Goal: Task Accomplishment & Management: Manage account settings

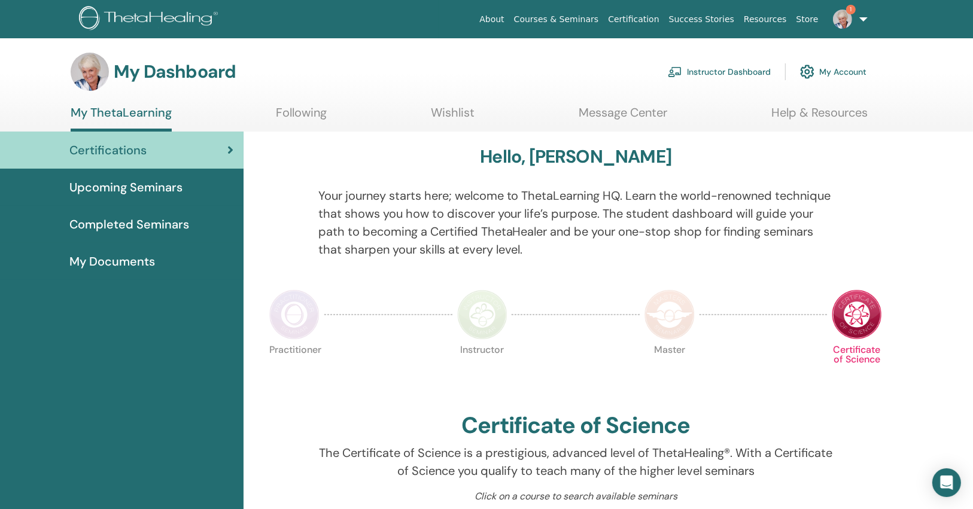
click at [845, 20] on img at bounding box center [842, 19] width 19 height 19
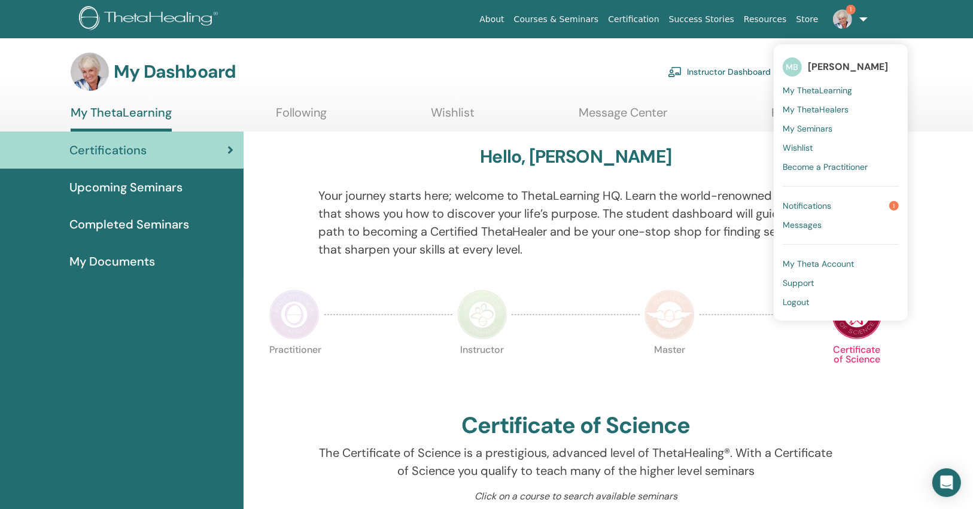
click at [791, 206] on span "Notifications" at bounding box center [806, 205] width 48 height 11
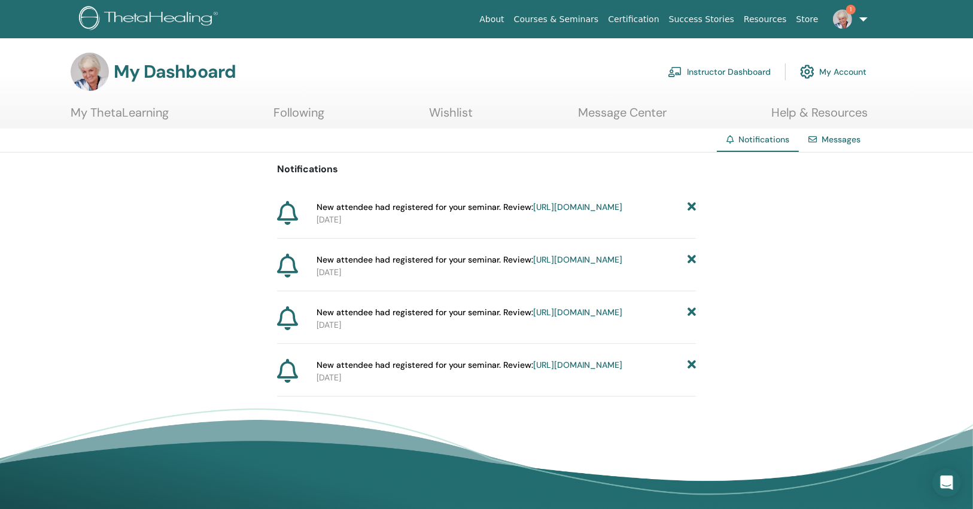
click at [694, 266] on icon at bounding box center [691, 260] width 8 height 13
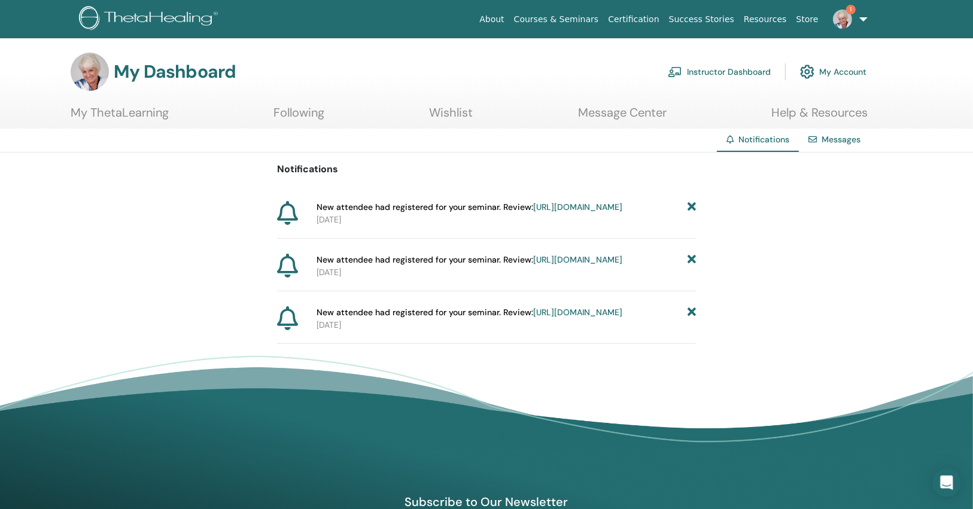
click at [694, 266] on icon at bounding box center [691, 260] width 8 height 13
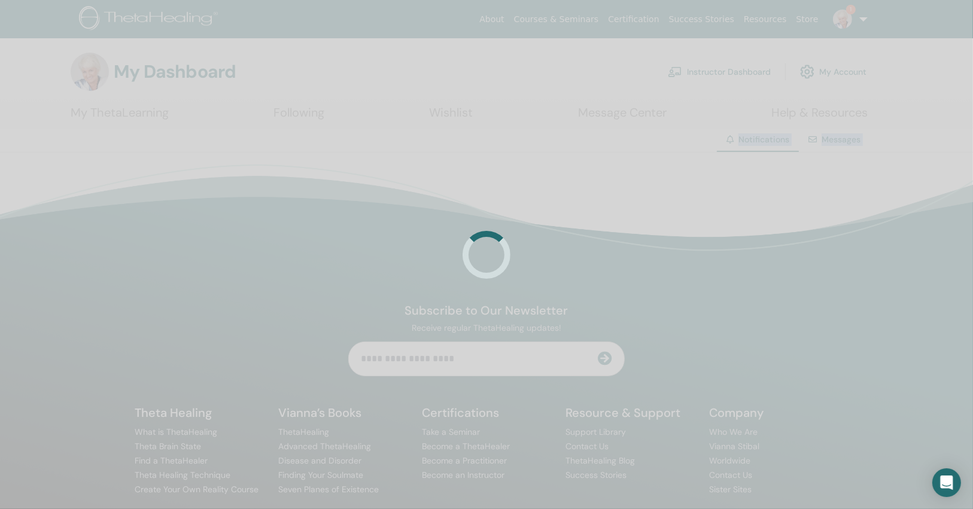
click at [694, 269] on div at bounding box center [486, 254] width 973 height 509
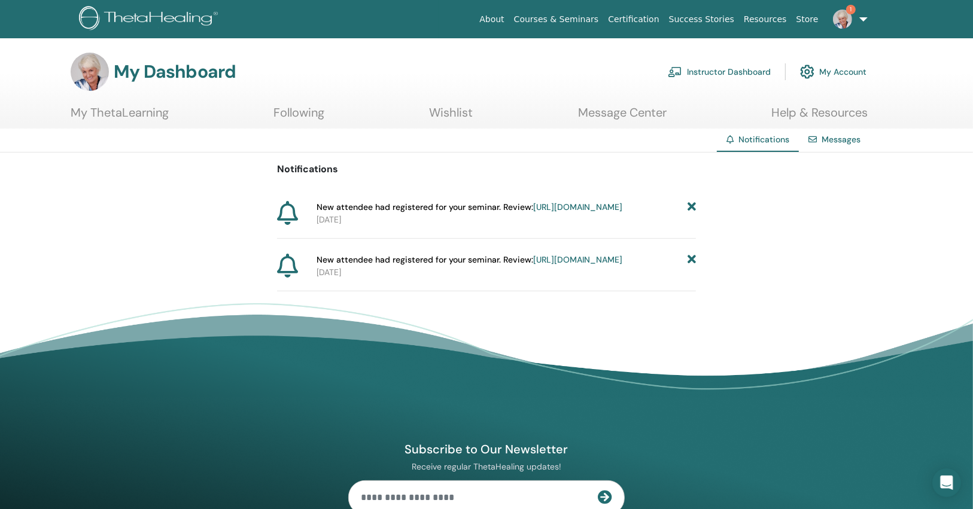
click at [694, 266] on icon at bounding box center [691, 260] width 8 height 13
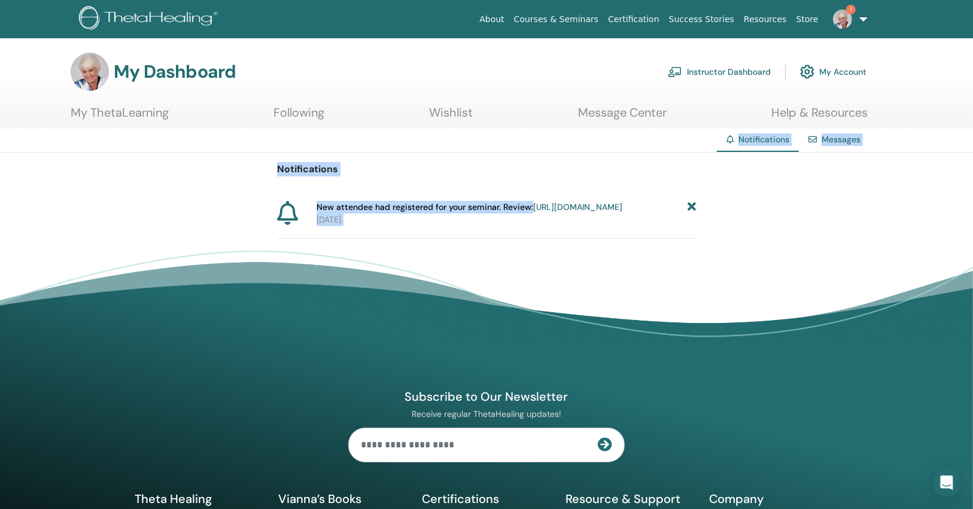
click at [575, 212] on link "https://member.thetahealing.com/instructor/seminar/373660/attendees" at bounding box center [577, 207] width 89 height 11
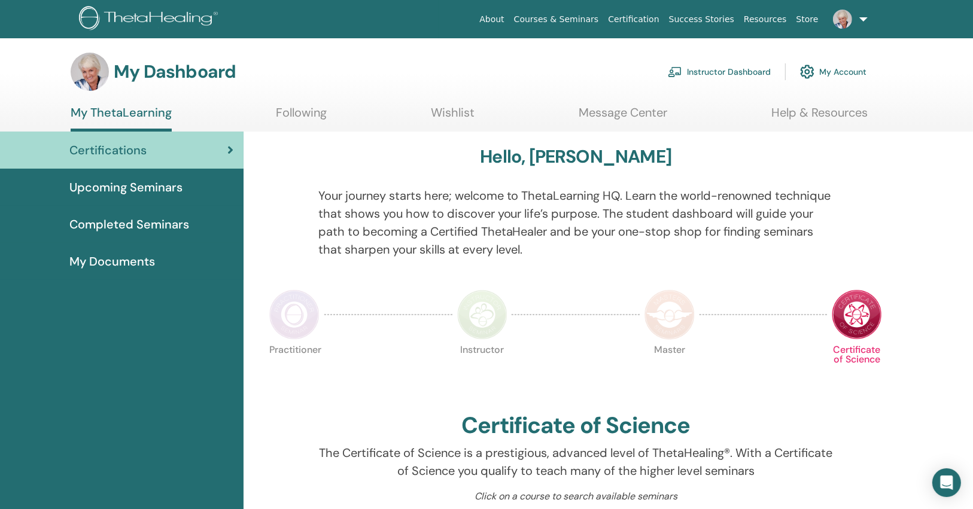
click at [742, 66] on link "Instructor Dashboard" at bounding box center [719, 72] width 103 height 26
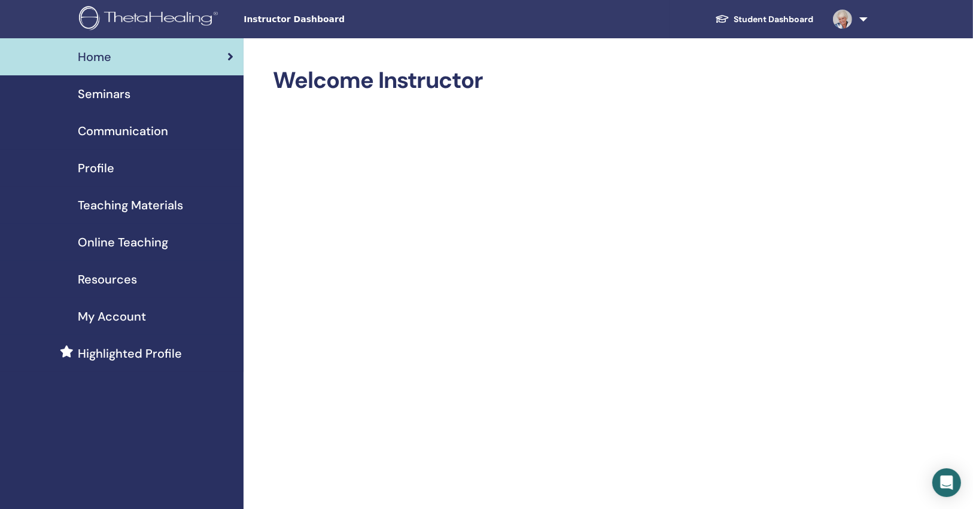
click at [107, 93] on span "Seminars" at bounding box center [104, 94] width 53 height 18
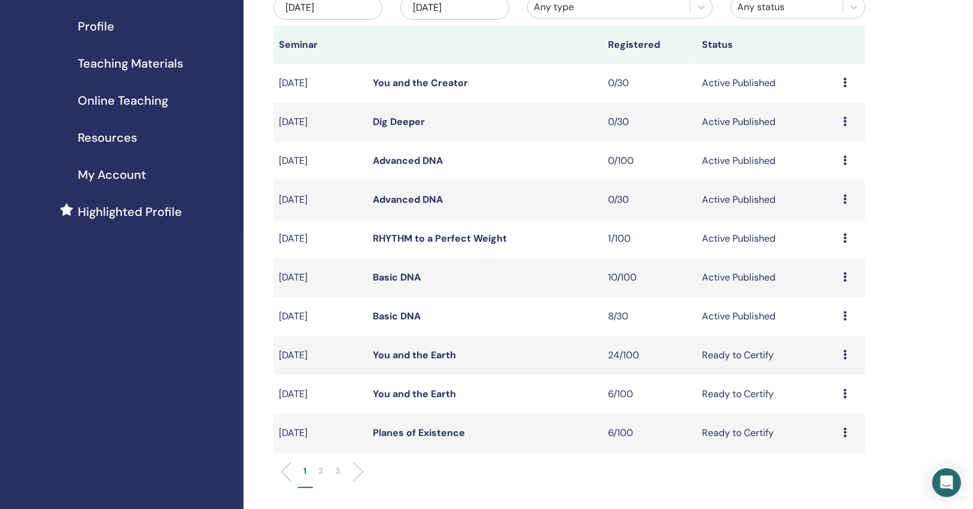
scroll to position [96, 0]
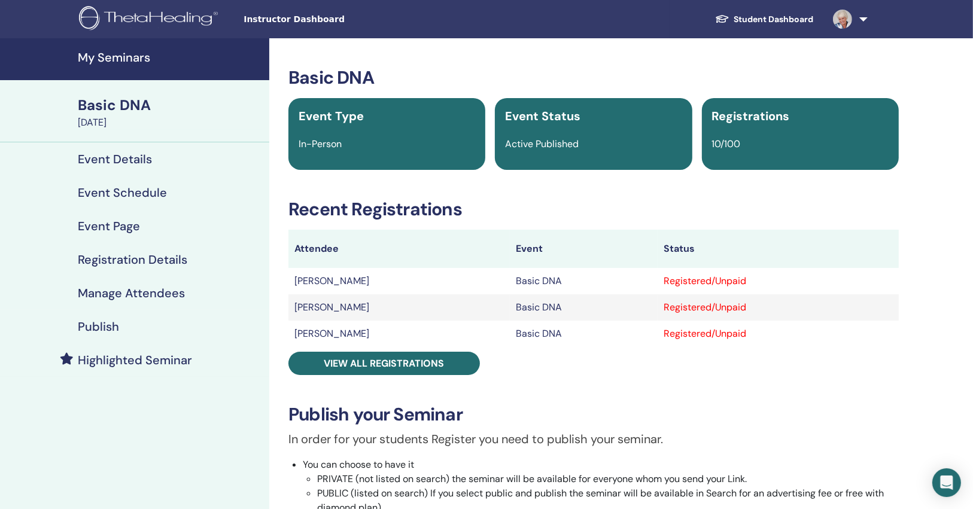
click at [114, 155] on h4 "Event Details" at bounding box center [115, 159] width 74 height 14
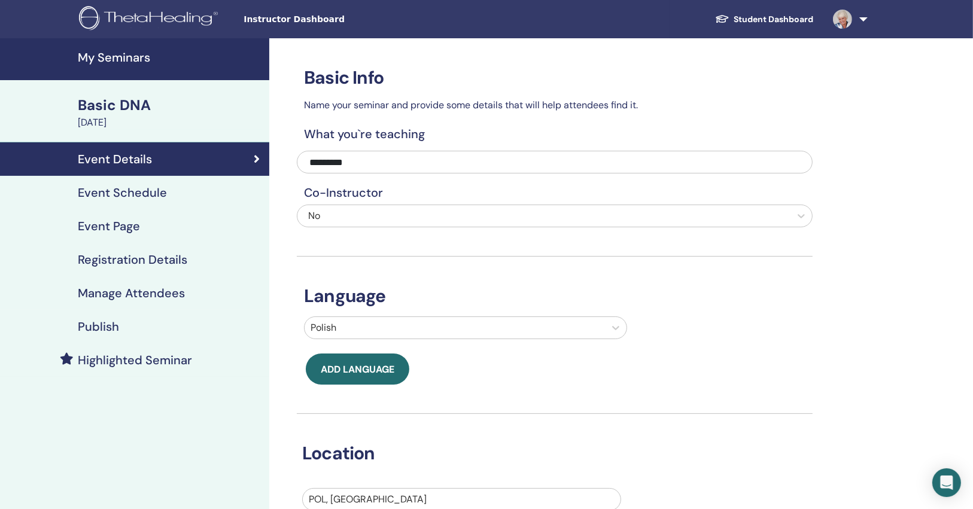
click at [116, 326] on h4 "Publish" at bounding box center [98, 326] width 41 height 14
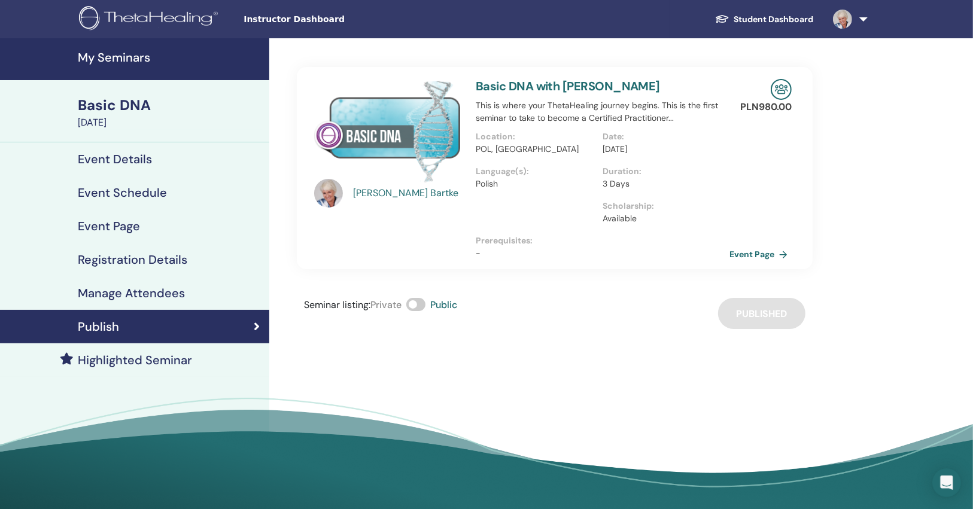
click at [140, 196] on h4 "Event Schedule" at bounding box center [122, 192] width 89 height 14
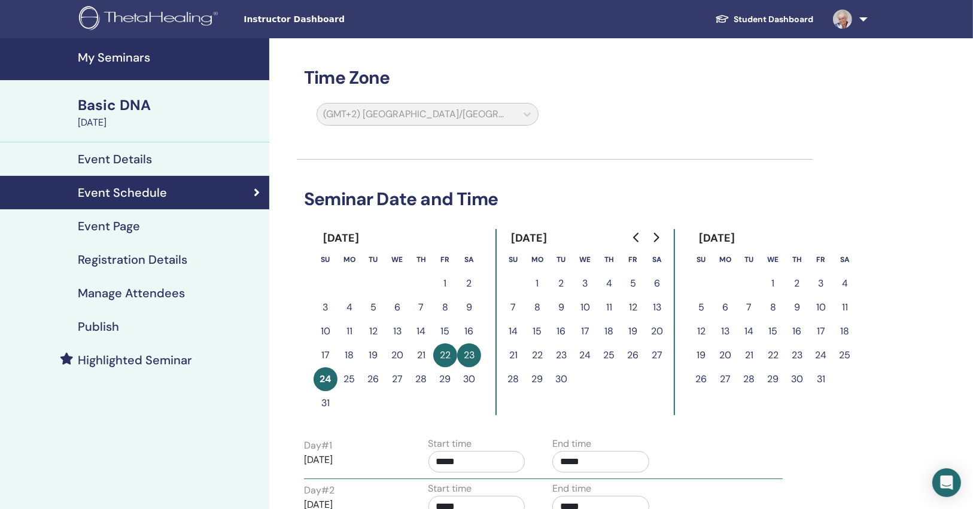
click at [169, 201] on link "Event Schedule" at bounding box center [134, 192] width 269 height 33
click at [163, 261] on h4 "Registration Details" at bounding box center [132, 259] width 109 height 14
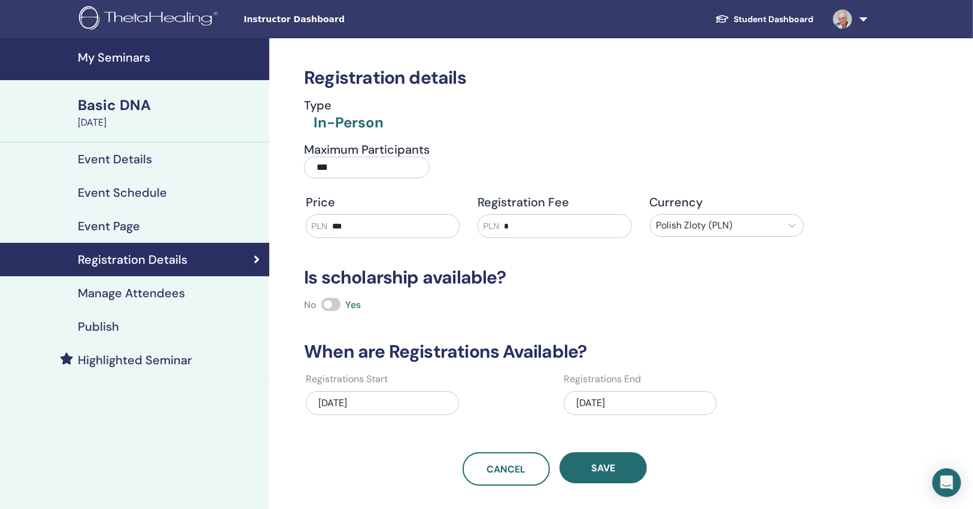
click at [164, 316] on link "Publish" at bounding box center [134, 326] width 269 height 33
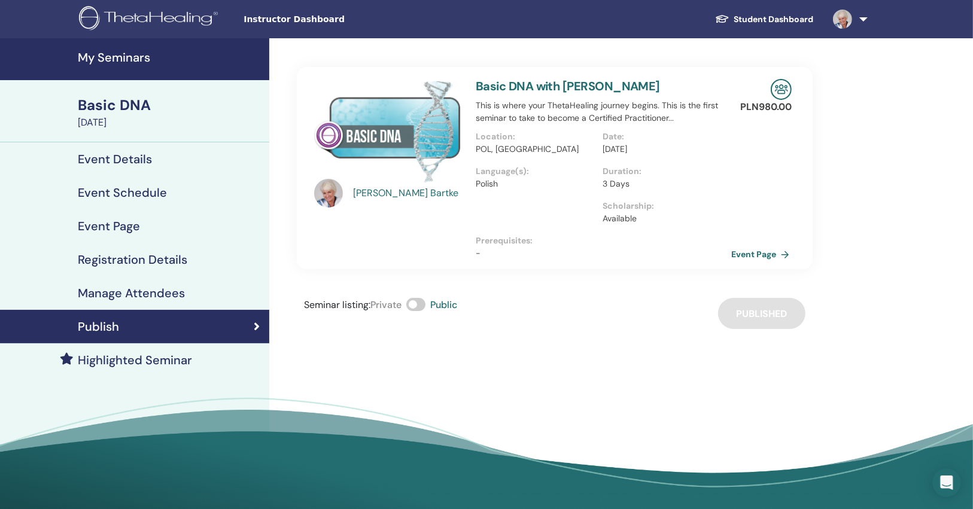
click at [741, 255] on link "Event Page" at bounding box center [762, 254] width 63 height 18
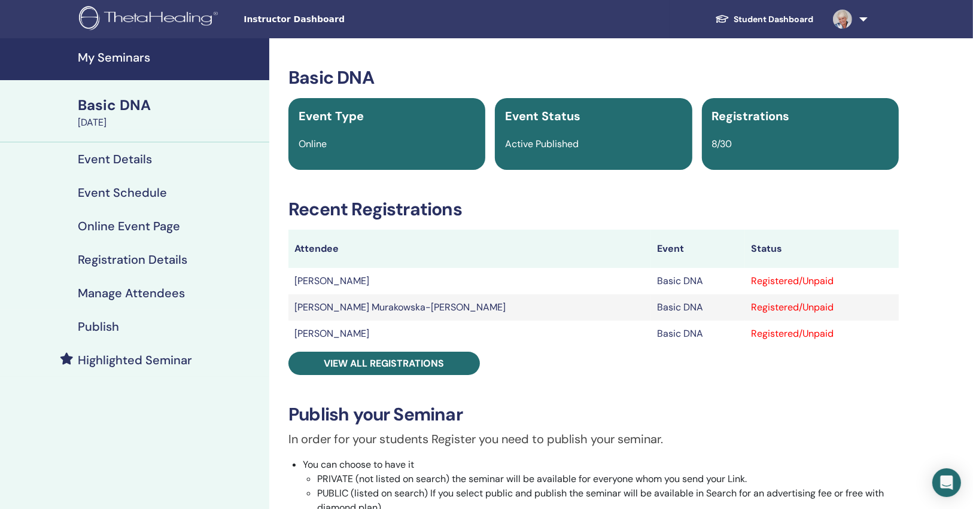
click at [138, 166] on link "Event Details" at bounding box center [134, 158] width 269 height 33
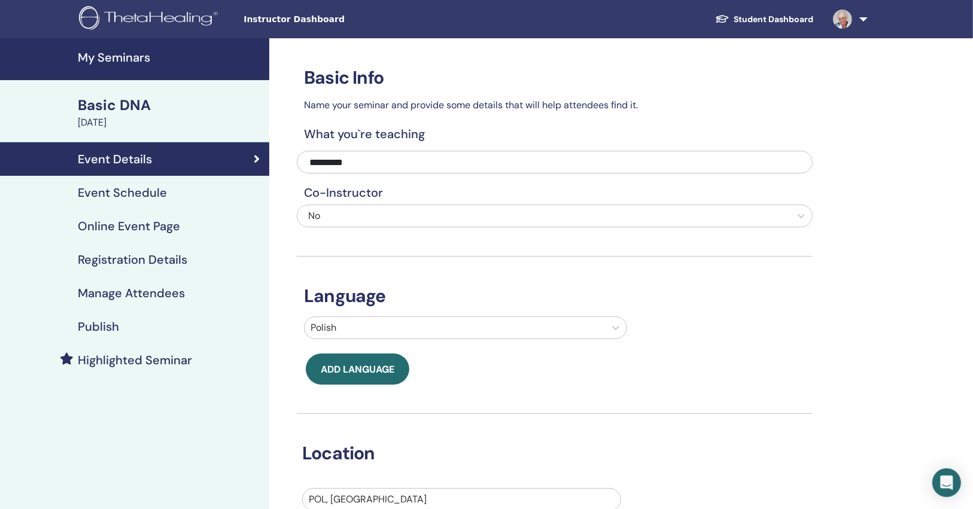
click at [150, 290] on h4 "Manage Attendees" at bounding box center [131, 293] width 107 height 14
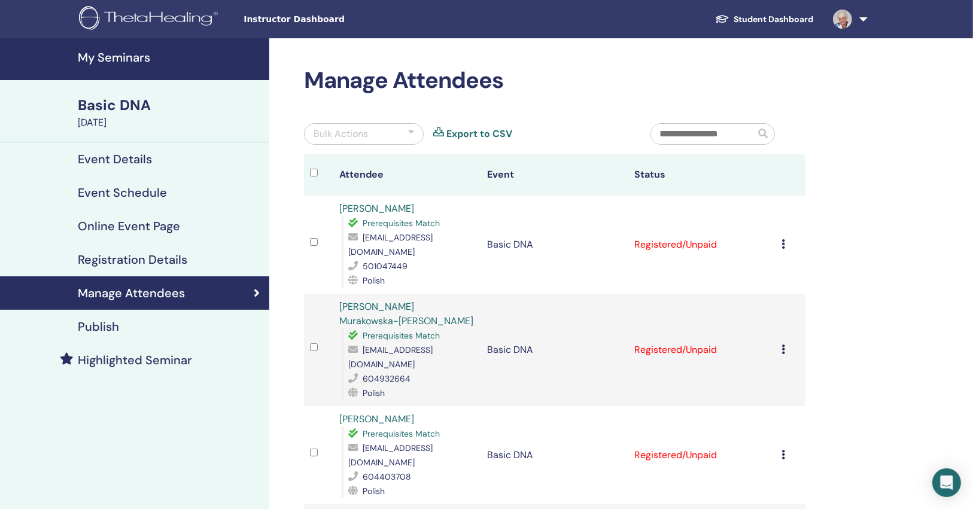
click at [129, 318] on link "Publish" at bounding box center [134, 326] width 269 height 33
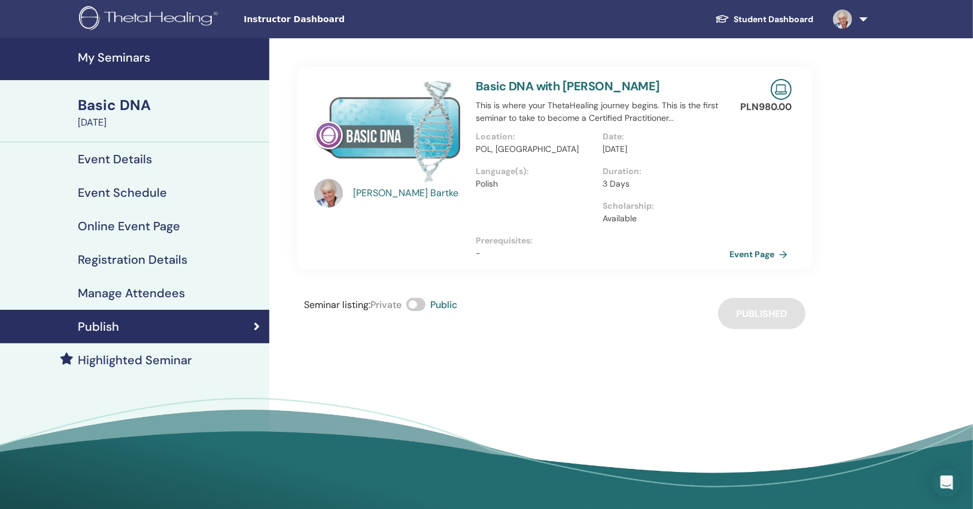
click at [131, 288] on h4 "Manage Attendees" at bounding box center [131, 293] width 107 height 14
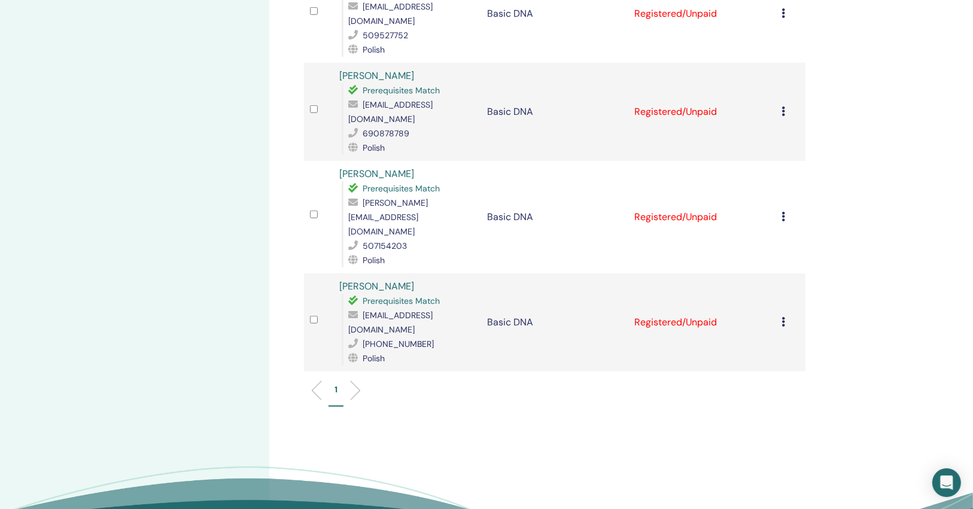
scroll to position [670, 0]
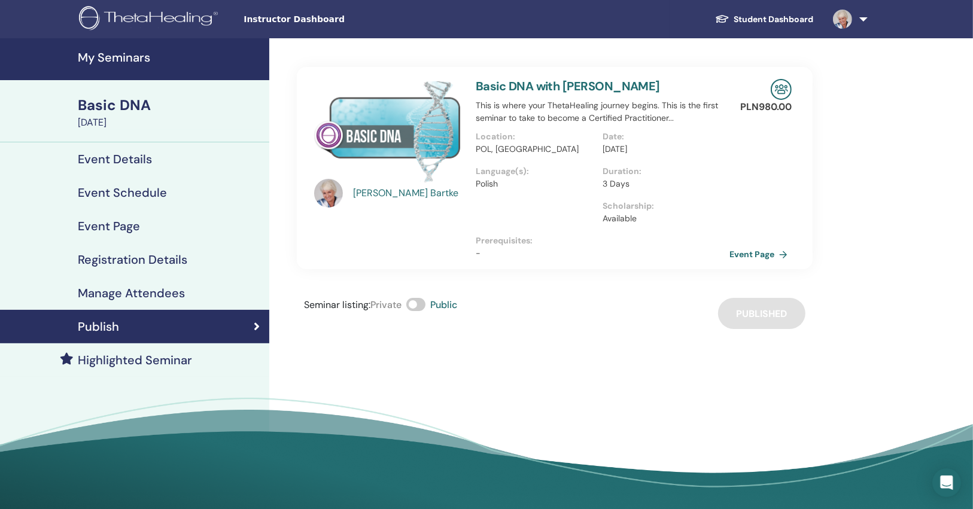
click at [135, 296] on h4 "Manage Attendees" at bounding box center [131, 293] width 107 height 14
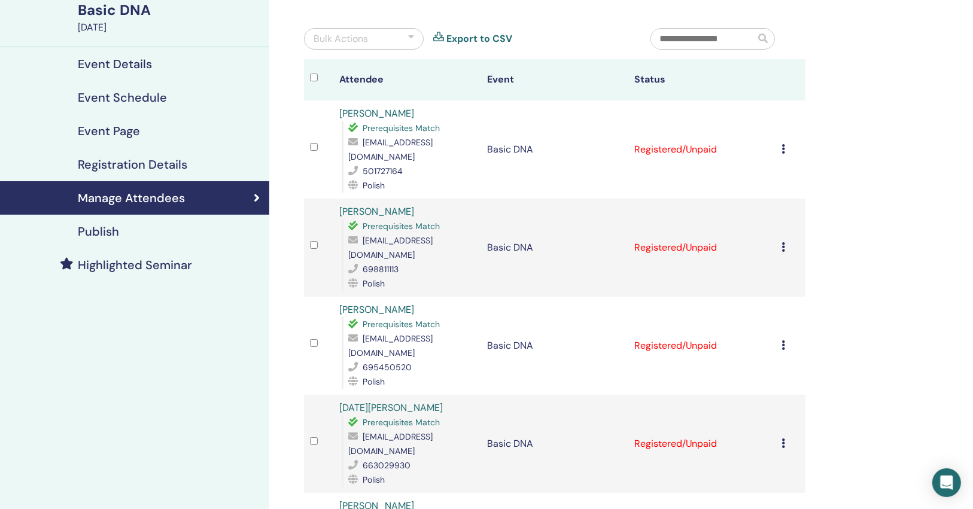
scroll to position [96, 0]
drag, startPoint x: 472, startPoint y: 323, endPoint x: 364, endPoint y: 324, distance: 108.3
click at [364, 333] on span "beata.rusiecka12@gmail.com" at bounding box center [390, 345] width 84 height 25
copy span "beata.rusiecka12@gmail.com"
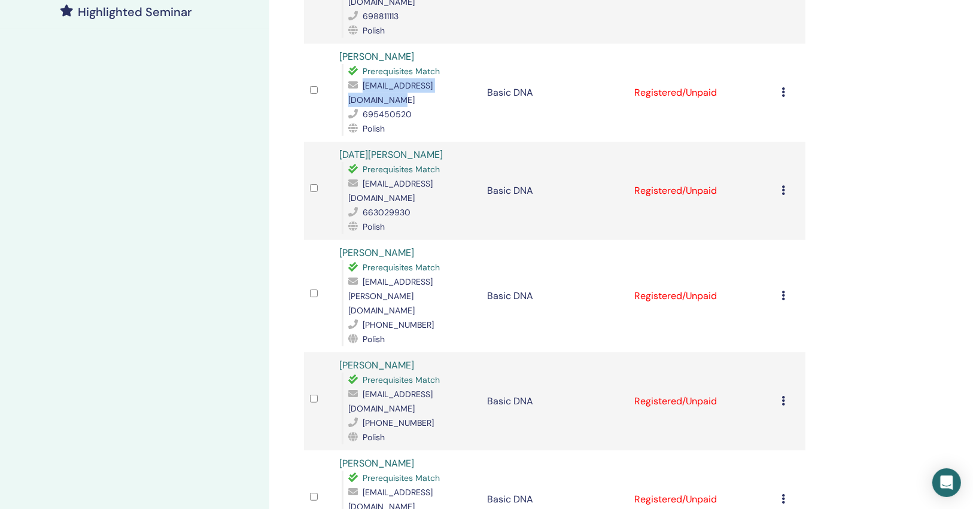
scroll to position [383, 0]
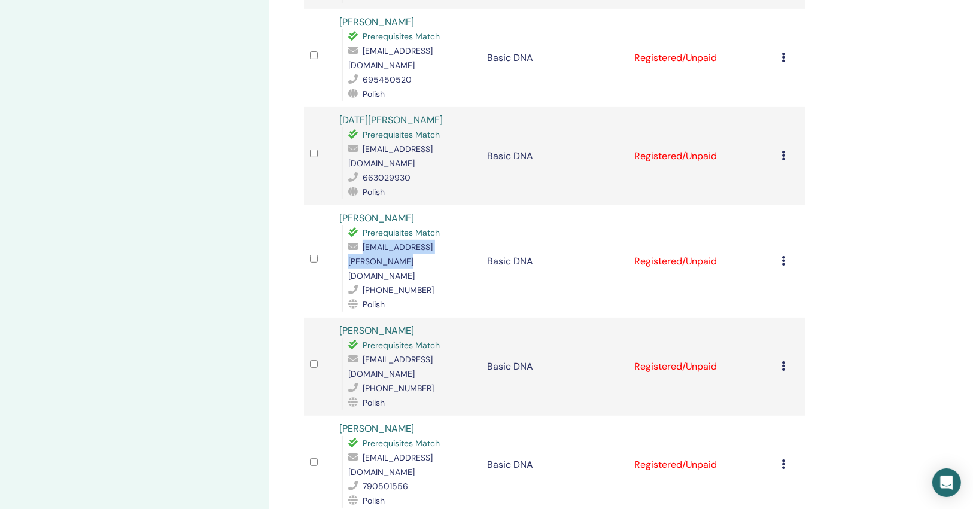
drag, startPoint x: 474, startPoint y: 218, endPoint x: 349, endPoint y: 215, distance: 125.7
click at [349, 215] on td "Damian Damian Prerequisites Match damian.bochnak.wrk@gmail.com +48578179385 Pol…" at bounding box center [406, 261] width 147 height 112
copy span "damian.bochnak.wrk@gmail.com"
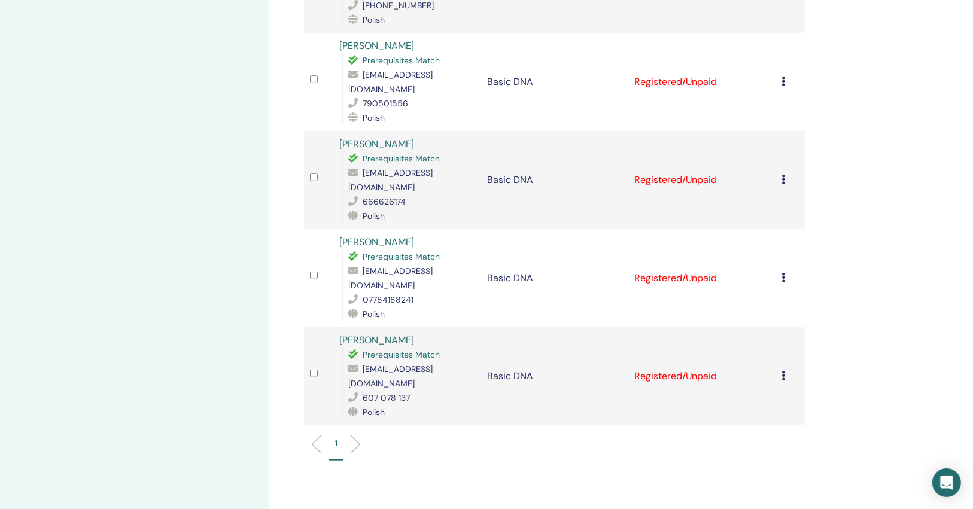
scroll to position [574, 0]
